Goal: Transaction & Acquisition: Purchase product/service

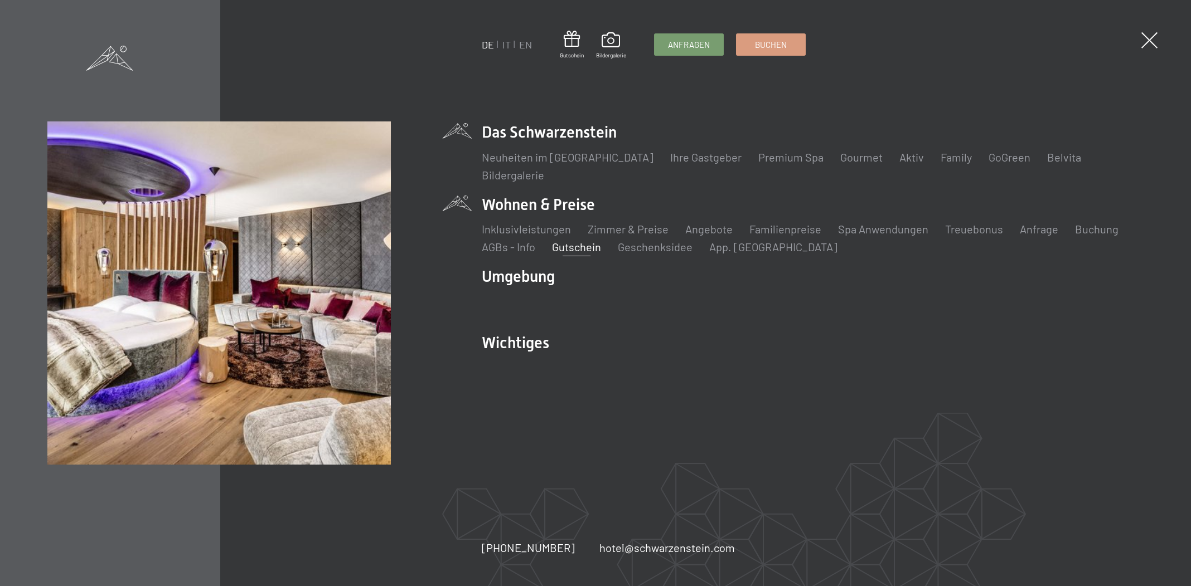
click at [582, 246] on link "Gutschein" at bounding box center [576, 246] width 49 height 13
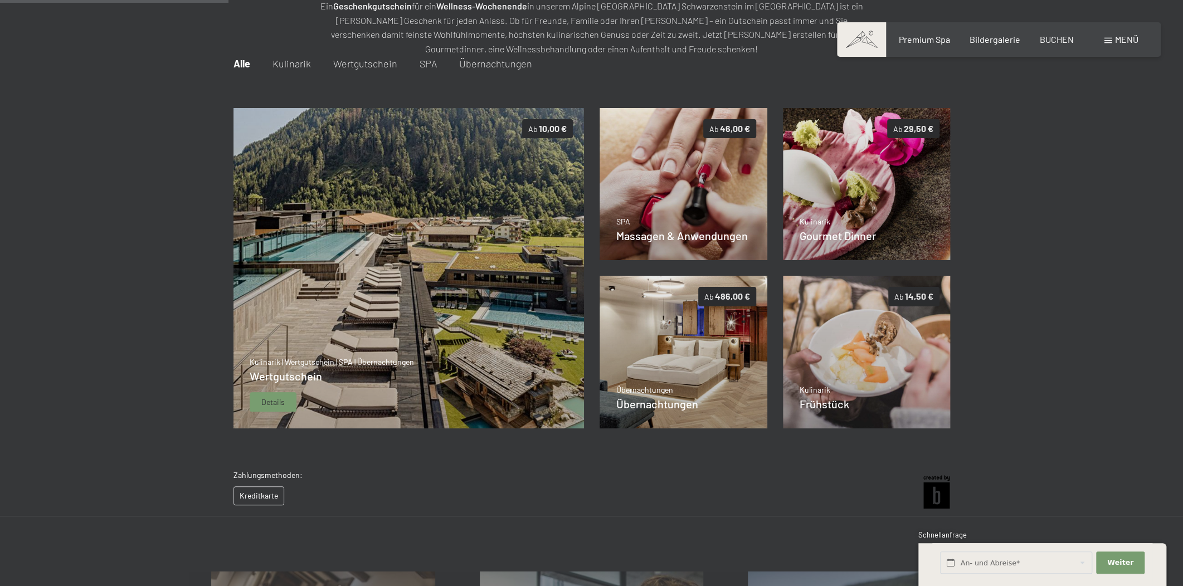
click at [504, 236] on img at bounding box center [408, 268] width 351 height 321
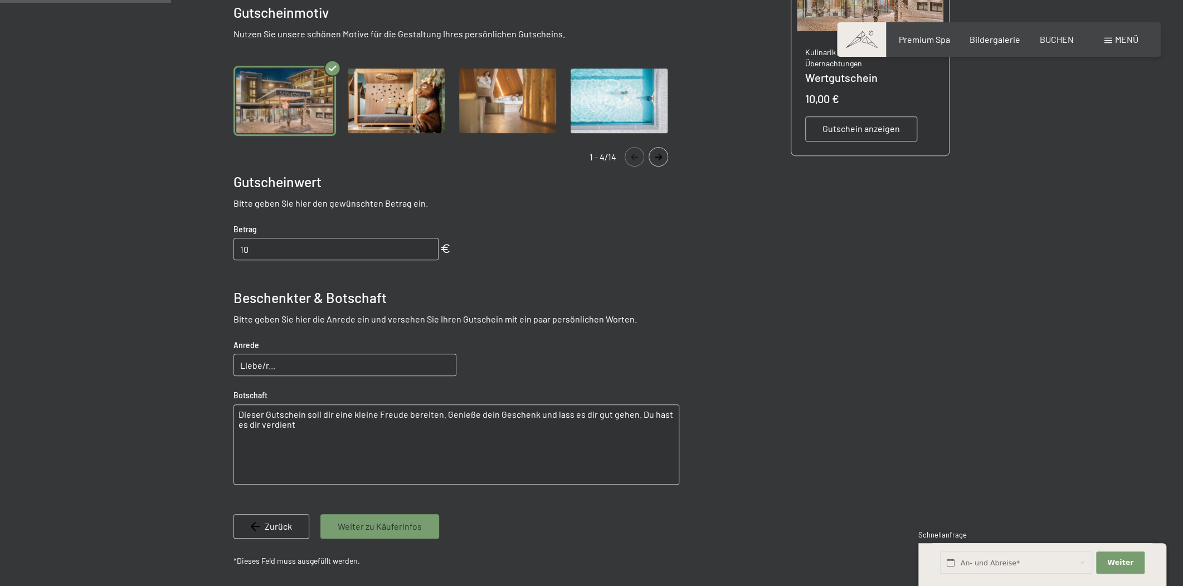
scroll to position [162, 0]
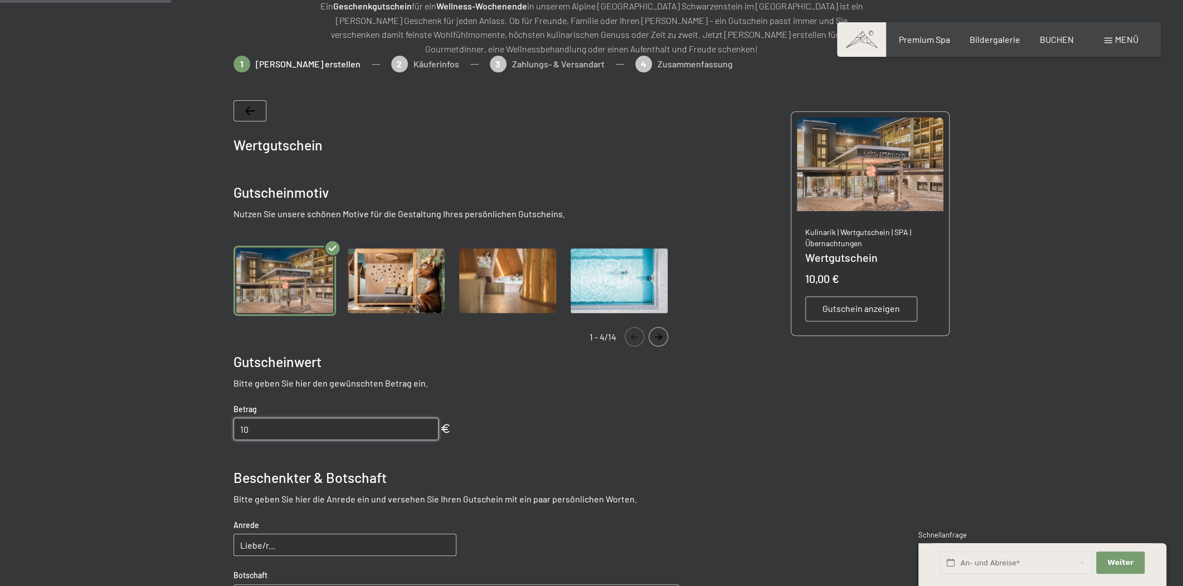
click at [338, 426] on input "10" at bounding box center [336, 429] width 205 height 22
type input "11"
click at [428, 425] on input "11" at bounding box center [336, 429] width 205 height 22
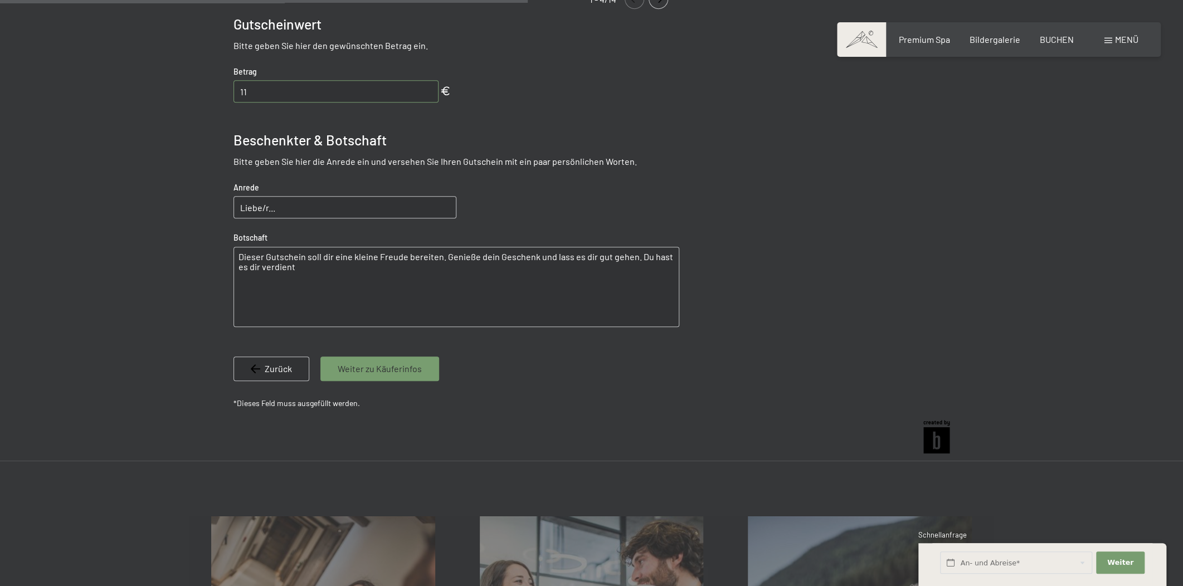
click at [391, 373] on span "Weiter zu Käuferinfos" at bounding box center [380, 369] width 84 height 12
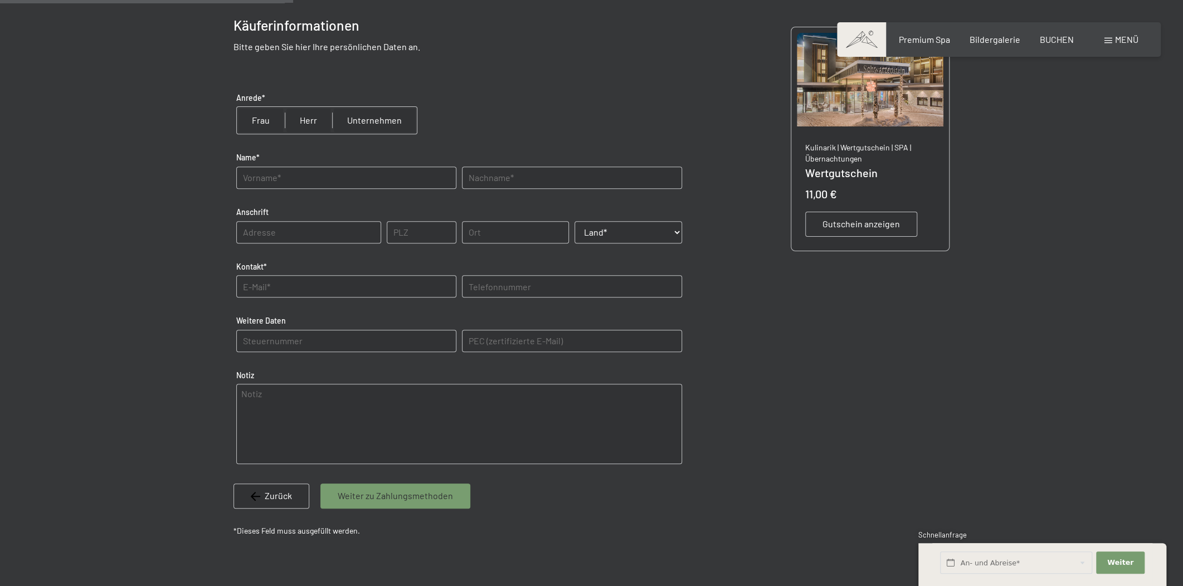
click at [383, 490] on span "Weiter zu Zahlungsmethoden" at bounding box center [395, 496] width 115 height 12
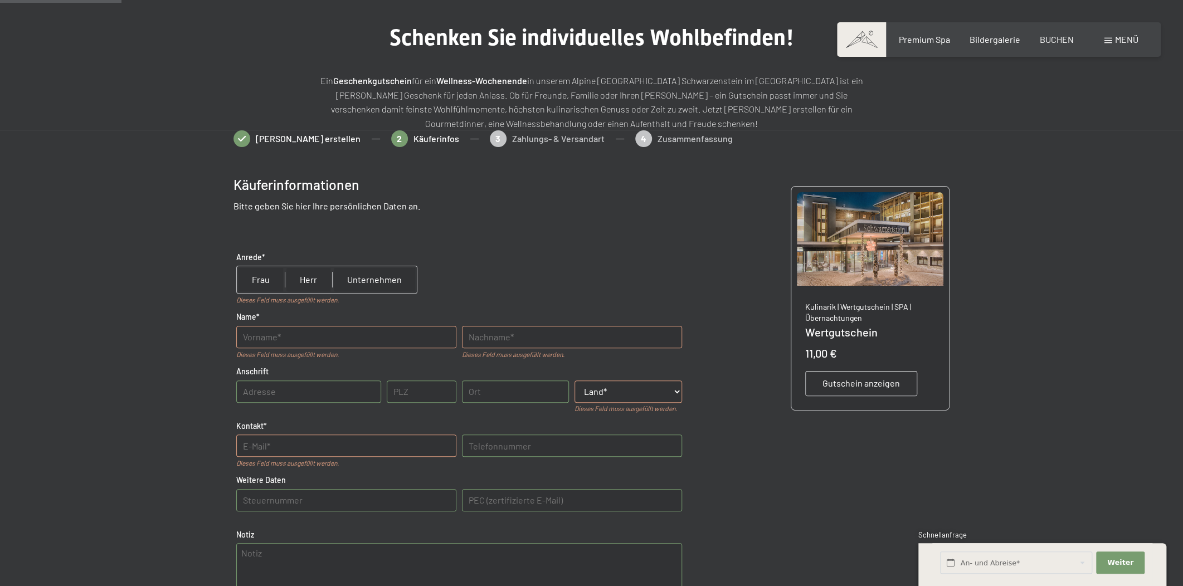
scroll to position [73, 0]
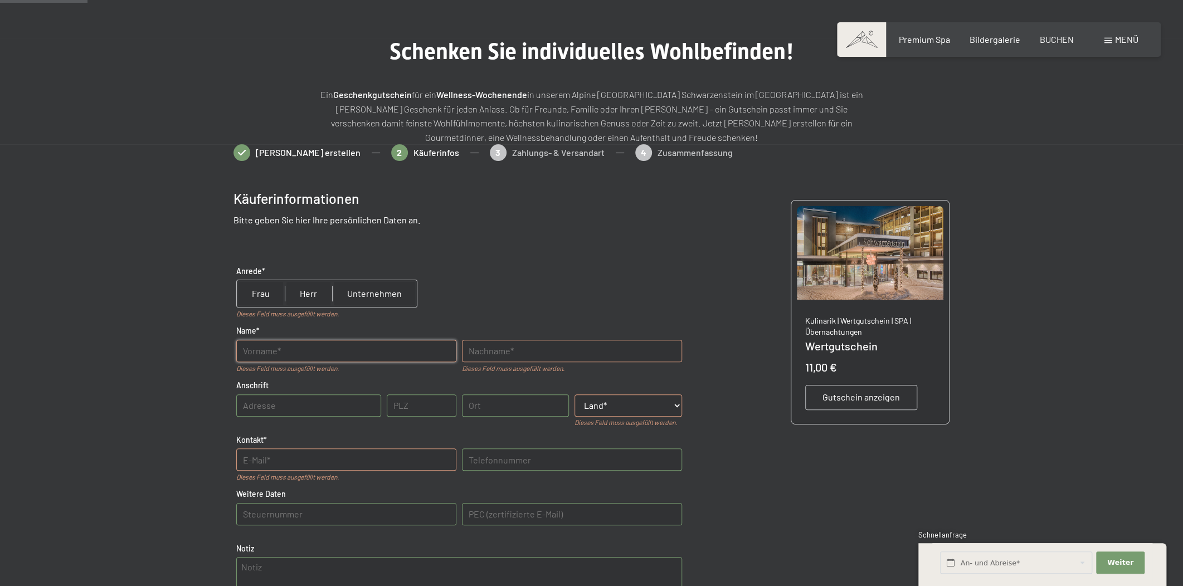
click at [323, 349] on input "text" at bounding box center [346, 351] width 220 height 22
type input "Plaickner"
type input "[US_STATE]"
click at [638, 412] on select "Land* [GEOGRAPHIC_DATA] [GEOGRAPHIC_DATA] [GEOGRAPHIC_DATA] [GEOGRAPHIC_DATA] […" at bounding box center [629, 406] width 108 height 22
select select "ITA"
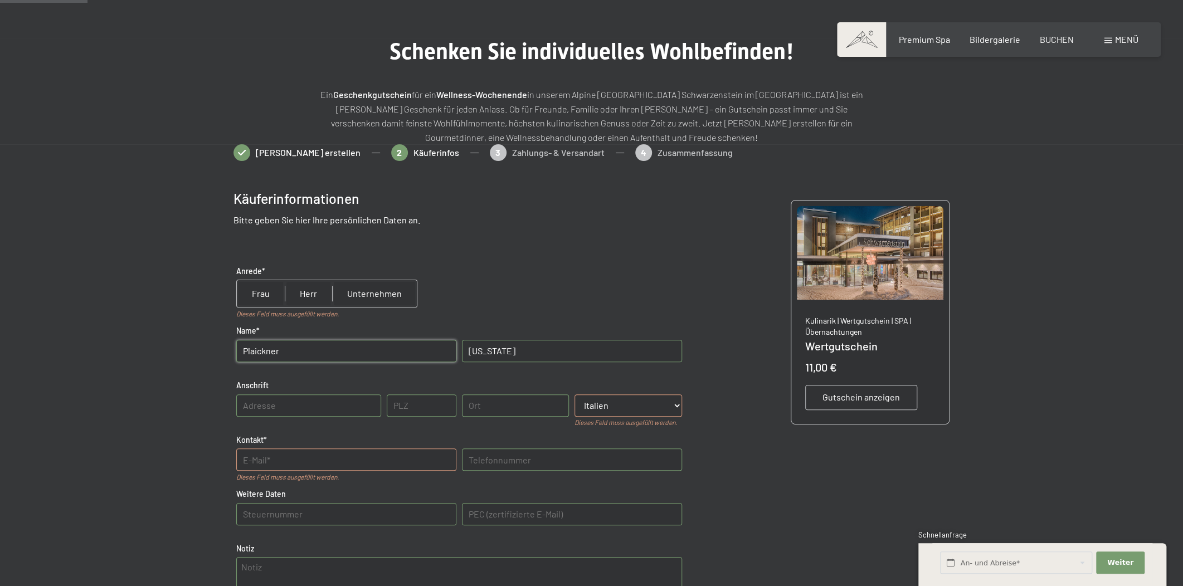
click at [575, 395] on select "Land* [GEOGRAPHIC_DATA] [GEOGRAPHIC_DATA] [GEOGRAPHIC_DATA] [GEOGRAPHIC_DATA] […" at bounding box center [629, 406] width 108 height 22
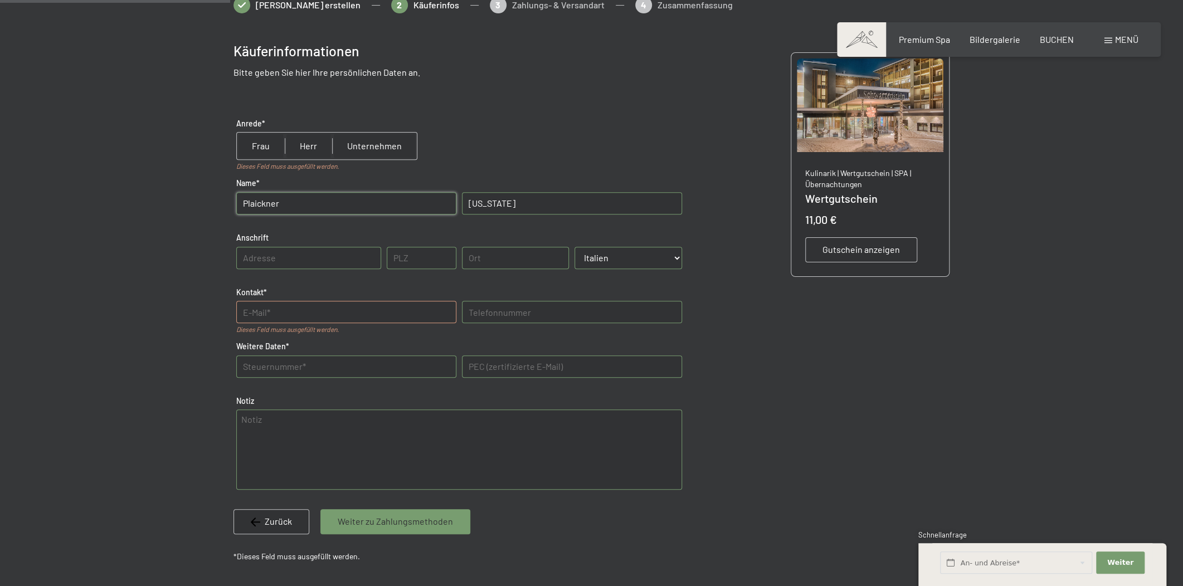
scroll to position [242, 0]
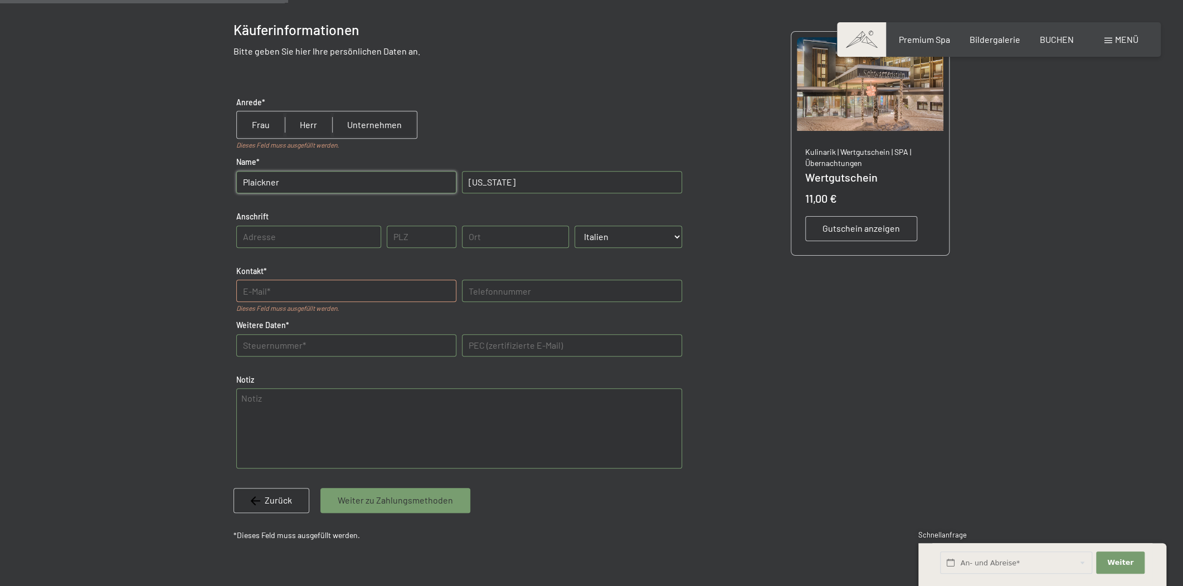
click at [330, 287] on input "text" at bounding box center [346, 291] width 220 height 22
type input "[EMAIL_ADDRESS][DOMAIN_NAME]"
click at [403, 503] on span "Weiter zu Zahlungsmethoden" at bounding box center [395, 500] width 115 height 12
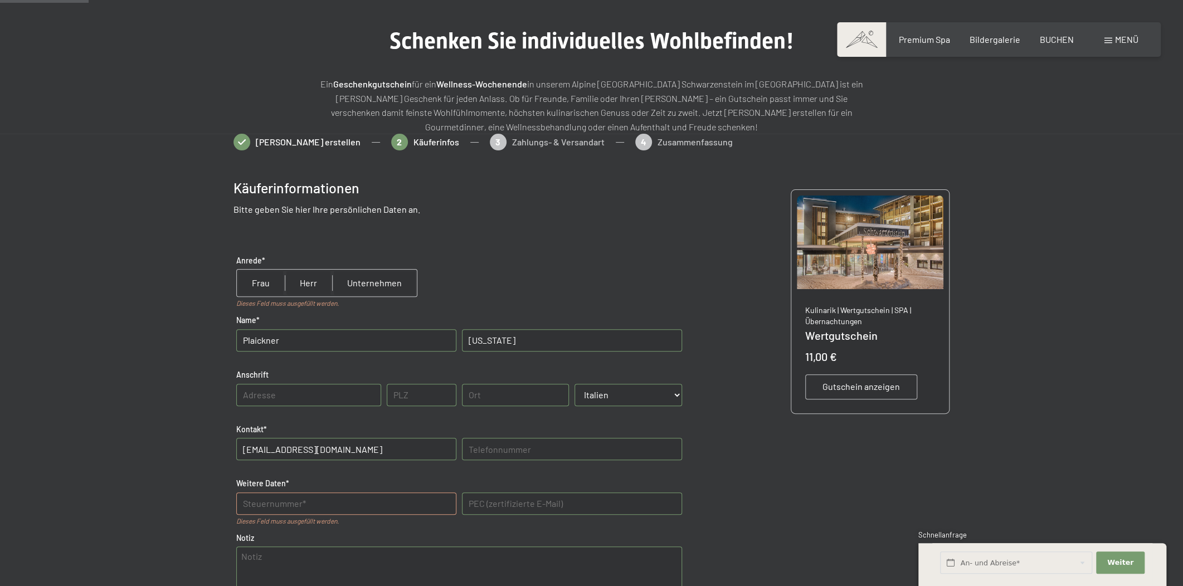
scroll to position [73, 0]
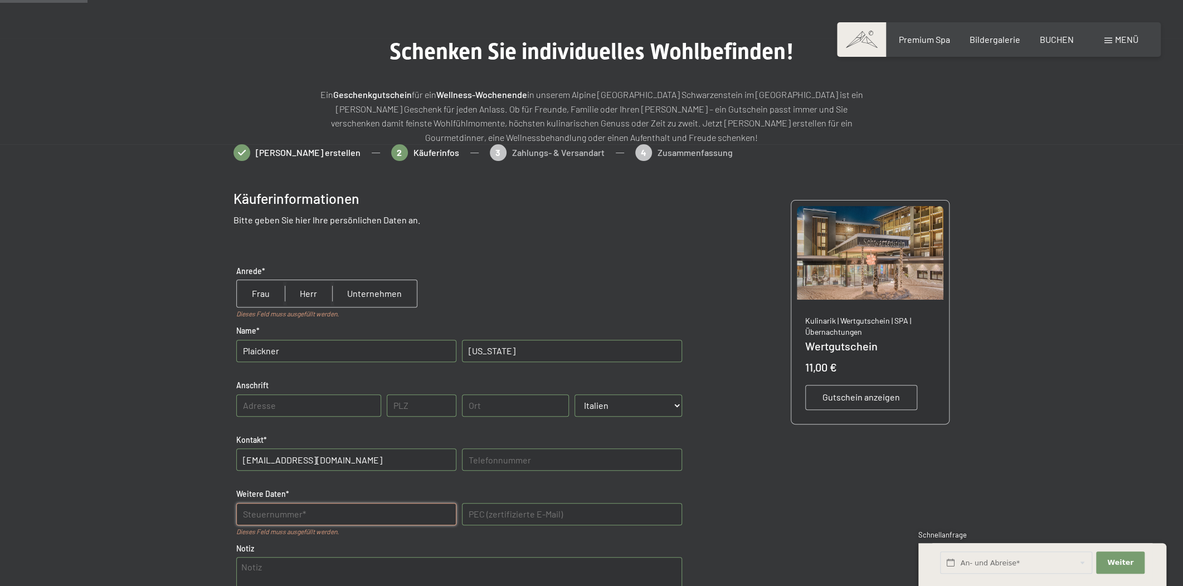
click at [311, 515] on Daten "text" at bounding box center [346, 514] width 220 height 22
click at [308, 292] on input "radio" at bounding box center [308, 293] width 47 height 27
radio input "true"
click at [260, 295] on input "radio" at bounding box center [261, 293] width 48 height 27
radio input "true"
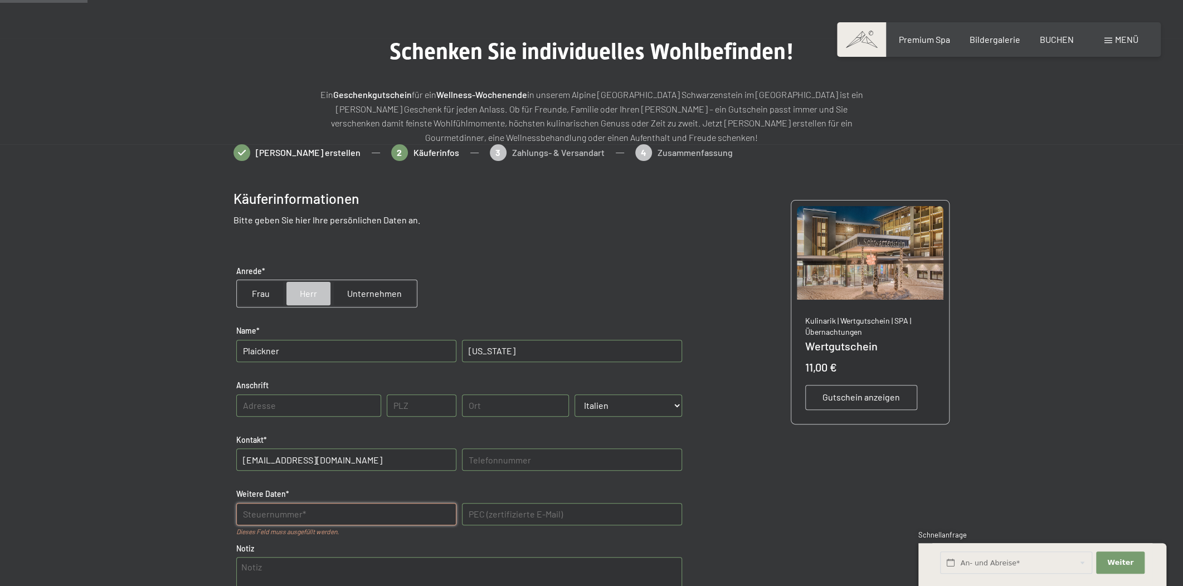
radio input "false"
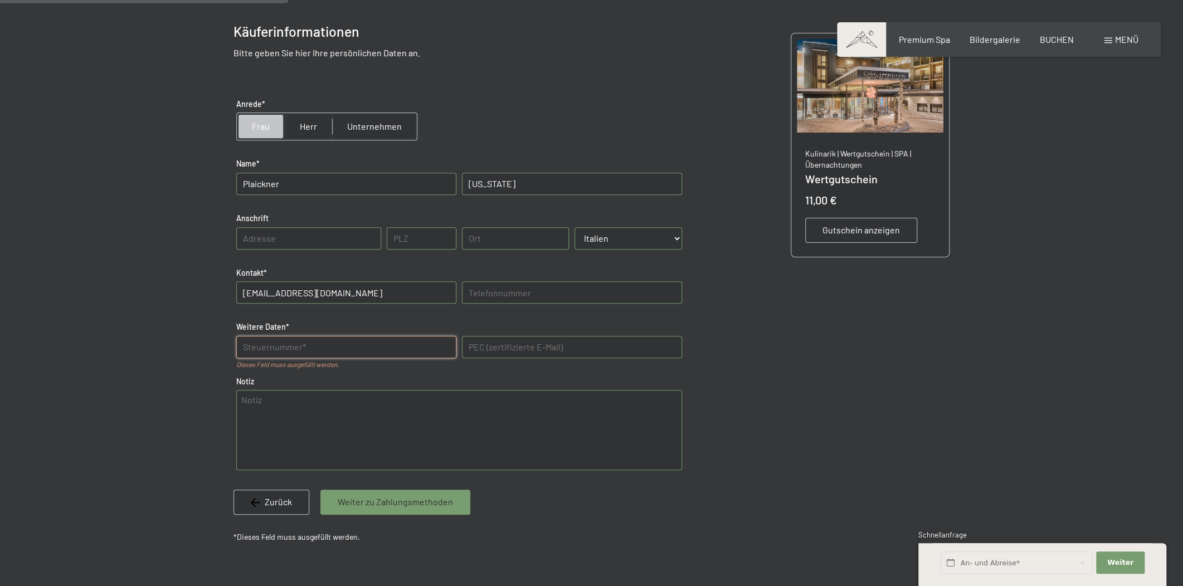
scroll to position [242, 0]
click at [336, 347] on Daten "text" at bounding box center [346, 345] width 220 height 22
click at [411, 510] on div "Weiter zu Zahlungsmethoden" at bounding box center [396, 500] width 150 height 25
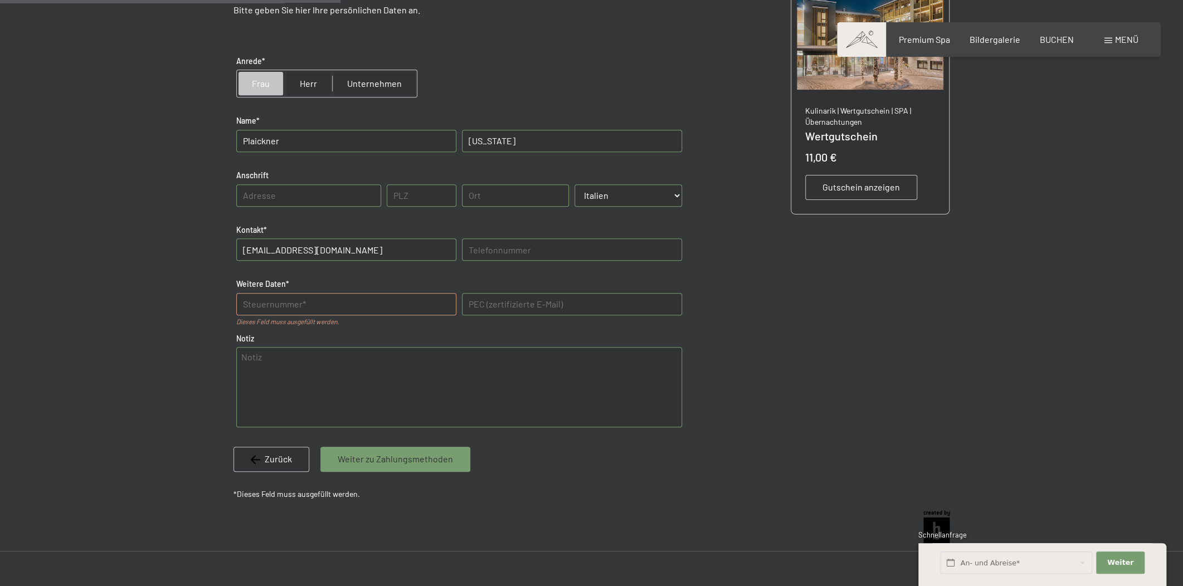
scroll to position [286, 0]
click at [325, 305] on Daten "text" at bounding box center [346, 301] width 220 height 22
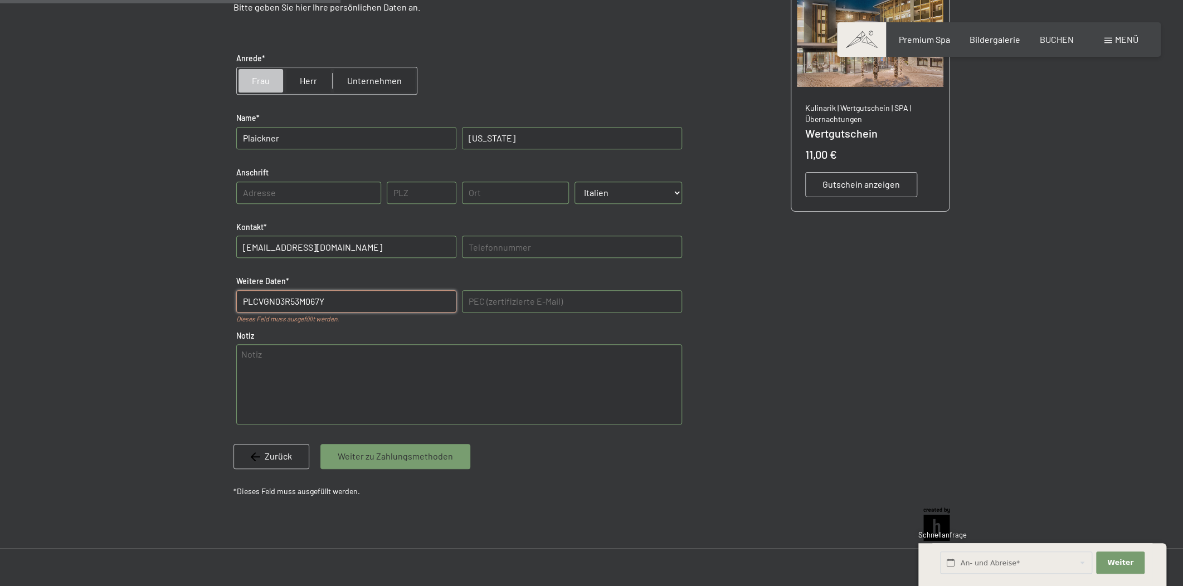
type Daten "PLCVGN03R53M067Y"
click at [401, 457] on span "Weiter zu Zahlungsmethoden" at bounding box center [395, 456] width 115 height 12
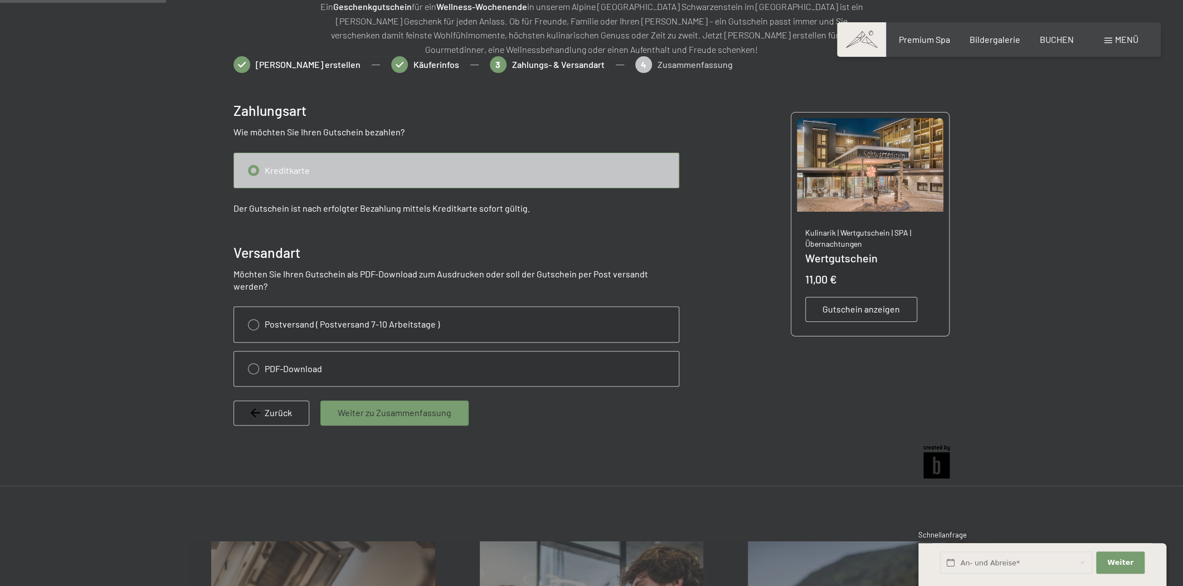
scroll to position [162, 0]
click at [339, 314] on input "radio" at bounding box center [456, 324] width 445 height 35
radio input "true"
